Goal: Task Accomplishment & Management: Use online tool/utility

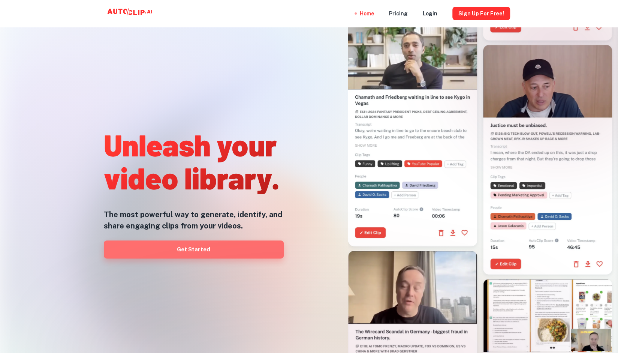
click at [220, 251] on link "Get Started" at bounding box center [194, 249] width 180 height 18
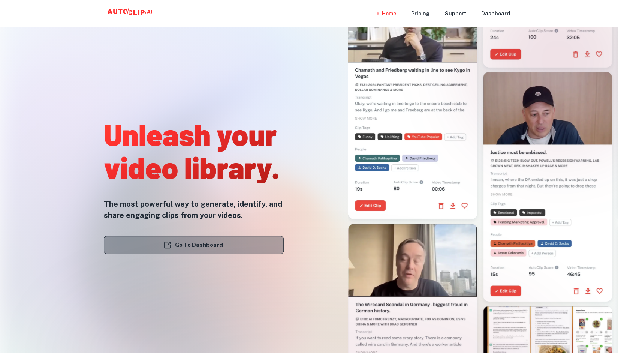
click at [231, 242] on link "Go To Dashboard" at bounding box center [194, 245] width 180 height 18
